Goal: Information Seeking & Learning: Learn about a topic

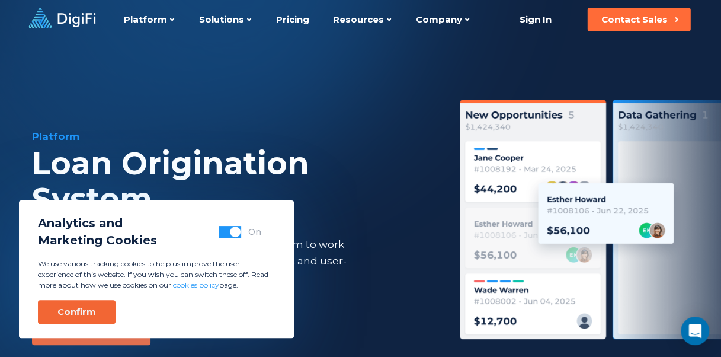
click at [85, 307] on div "Confirm" at bounding box center [76, 312] width 39 height 12
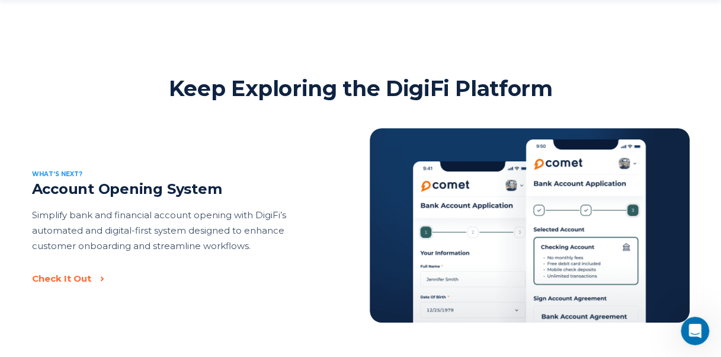
scroll to position [2420, 0]
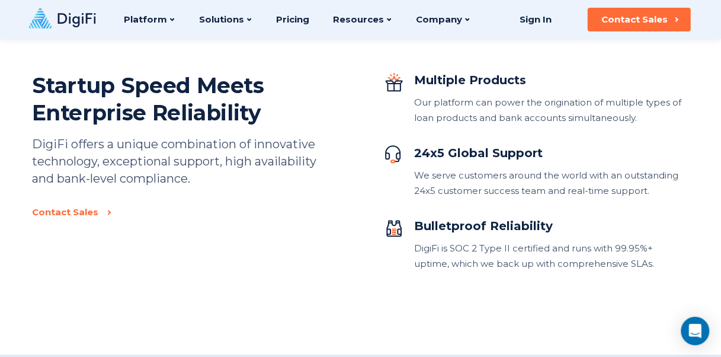
scroll to position [2641, 0]
click at [201, 147] on p "DigiFi offers a unique combination of innovative technology, exceptional suppor…" at bounding box center [175, 162] width 287 height 52
